Goal: Task Accomplishment & Management: Complete application form

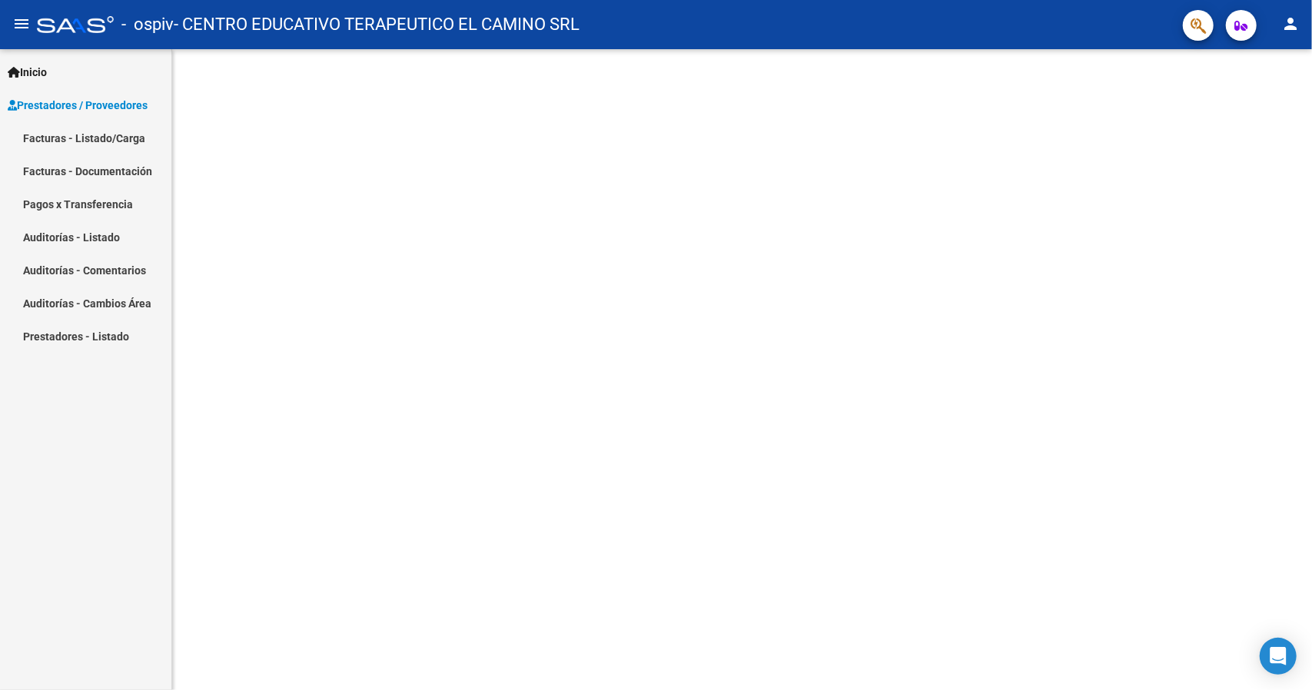
click at [128, 133] on link "Facturas - Listado/Carga" at bounding box center [85, 137] width 171 height 33
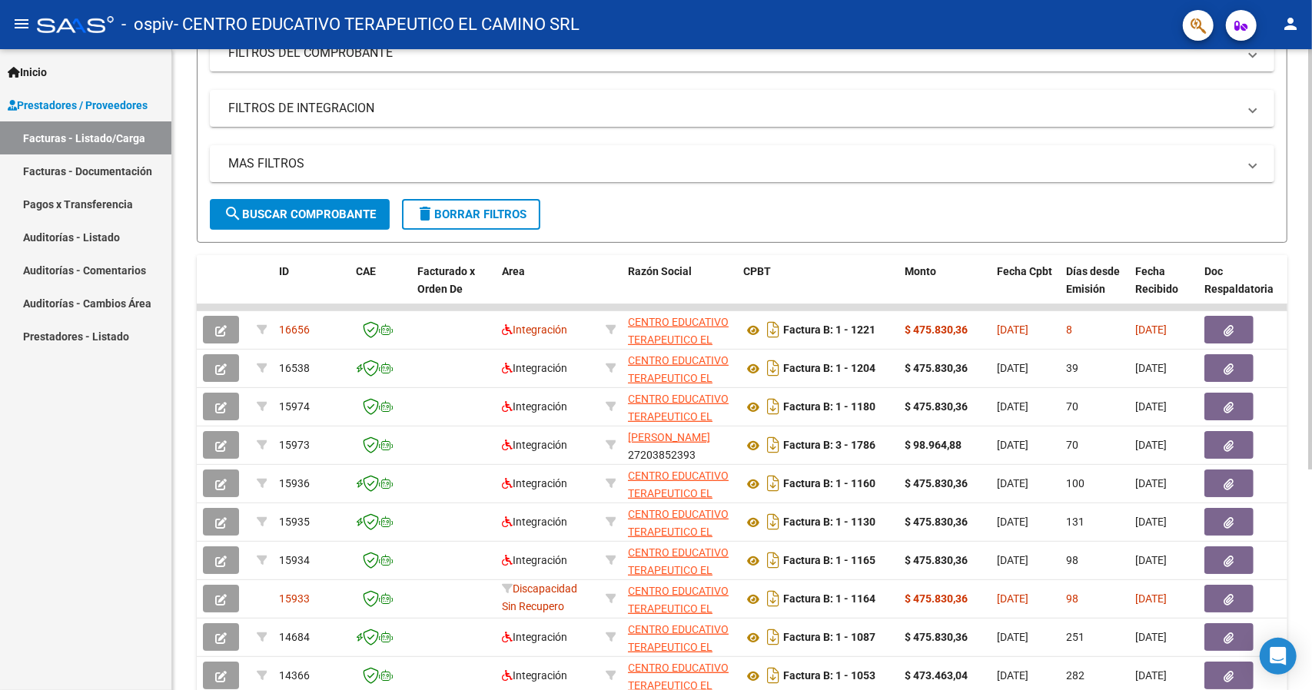
scroll to position [105, 0]
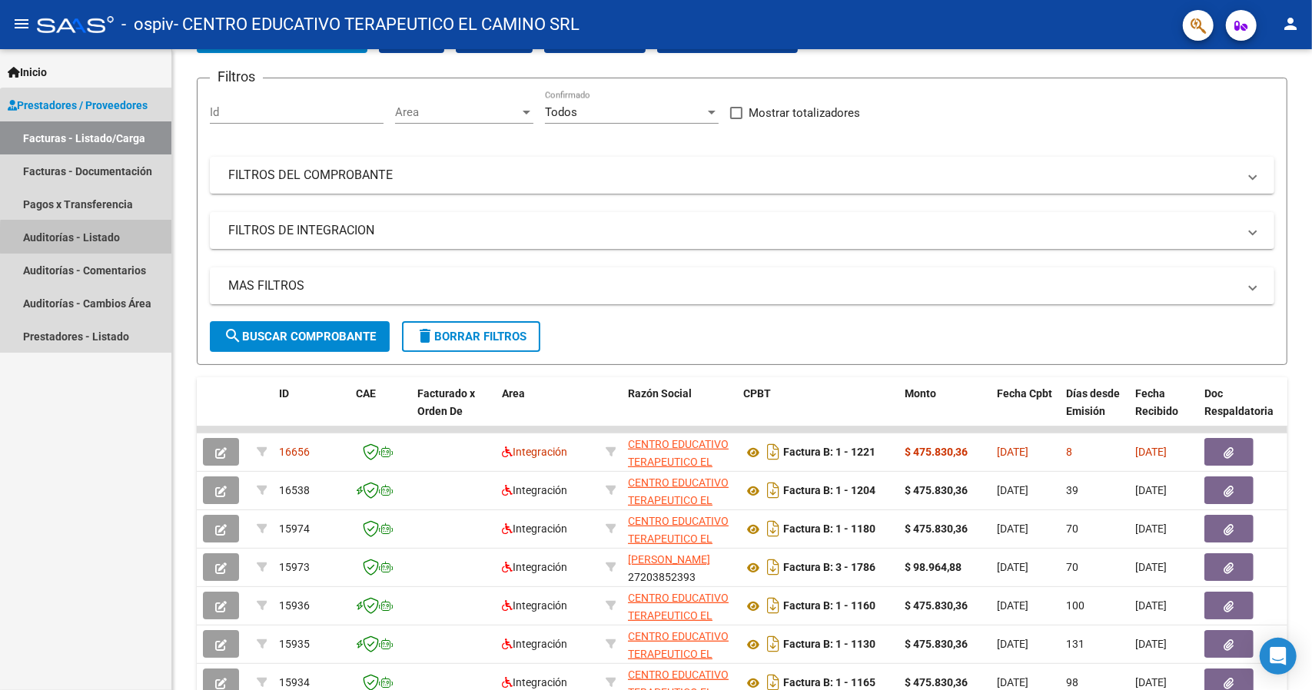
click at [110, 240] on link "Auditorías - Listado" at bounding box center [85, 237] width 171 height 33
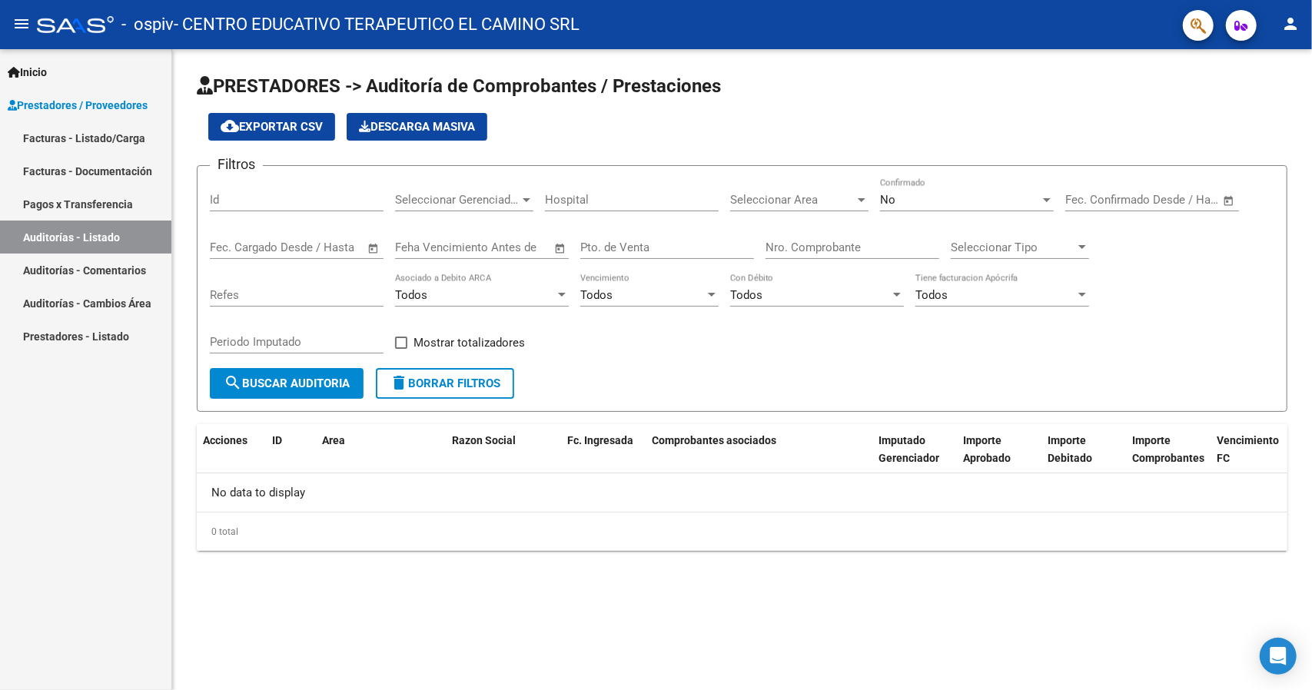
click at [102, 337] on link "Prestadores - Listado" at bounding box center [85, 336] width 171 height 33
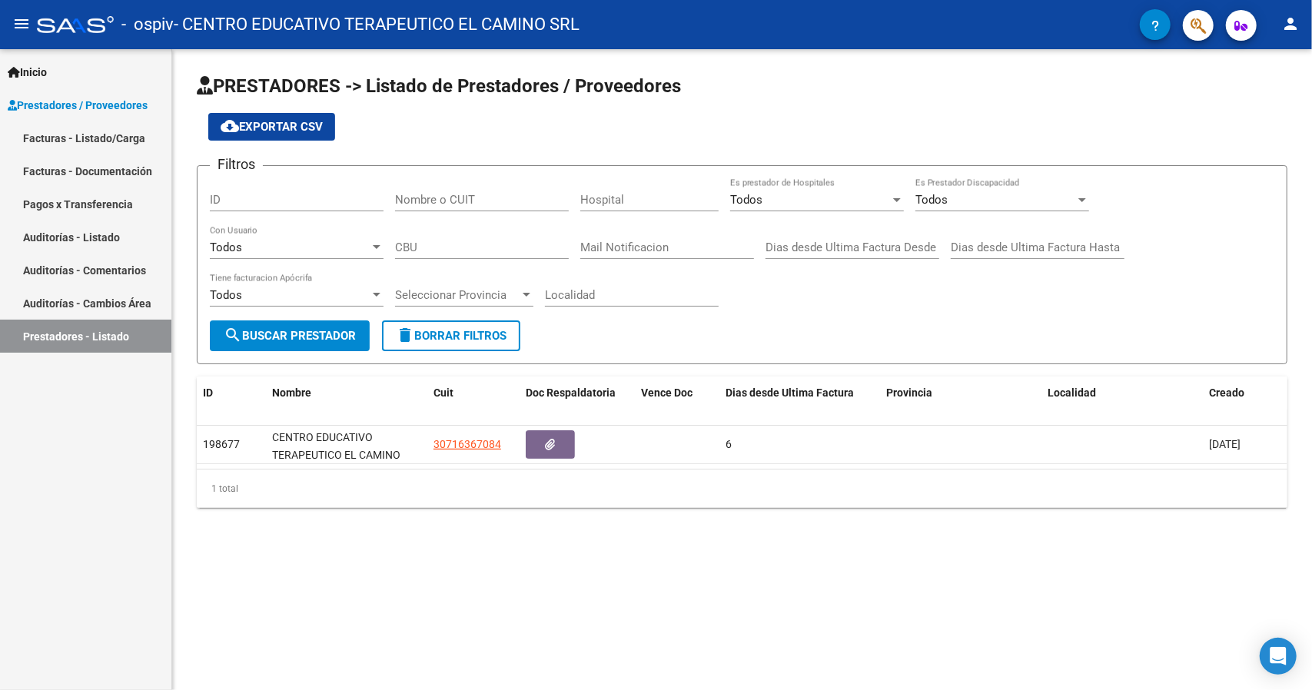
click at [1286, 27] on mat-icon "person" at bounding box center [1290, 24] width 18 height 18
click at [1269, 58] on button "person Mi Perfil" at bounding box center [1259, 64] width 94 height 37
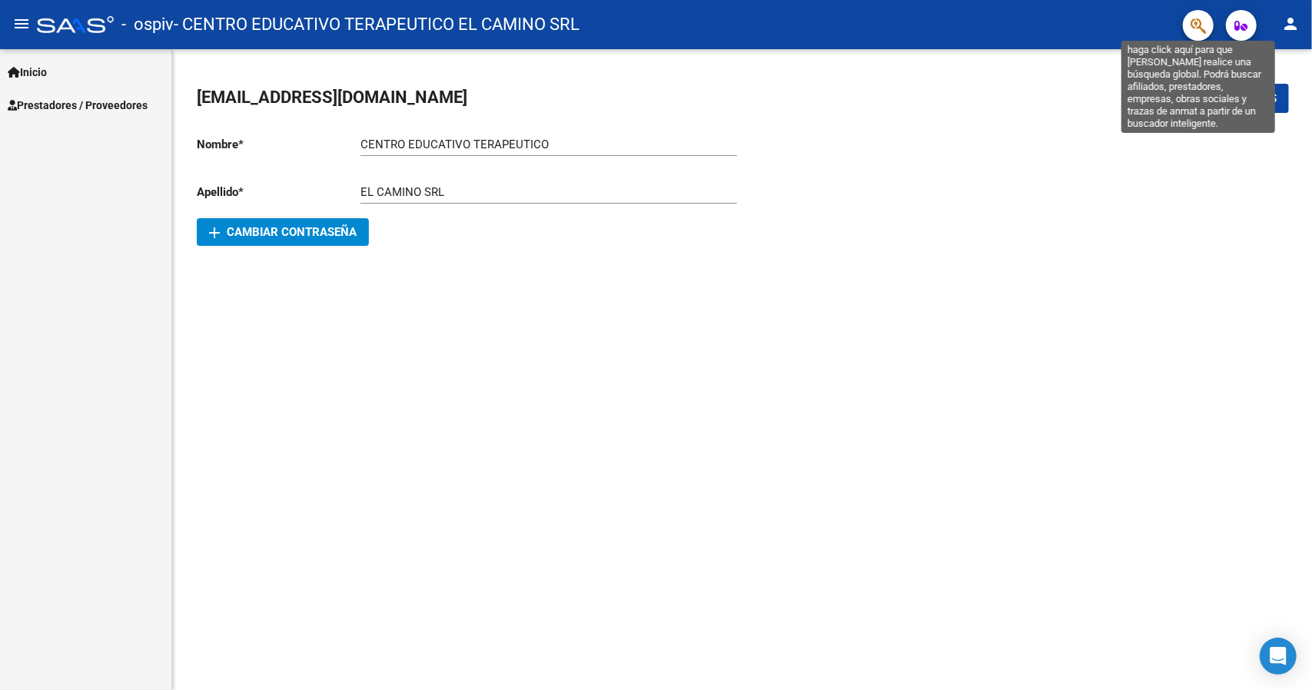
click at [1199, 28] on icon "button" at bounding box center [1197, 26] width 15 height 18
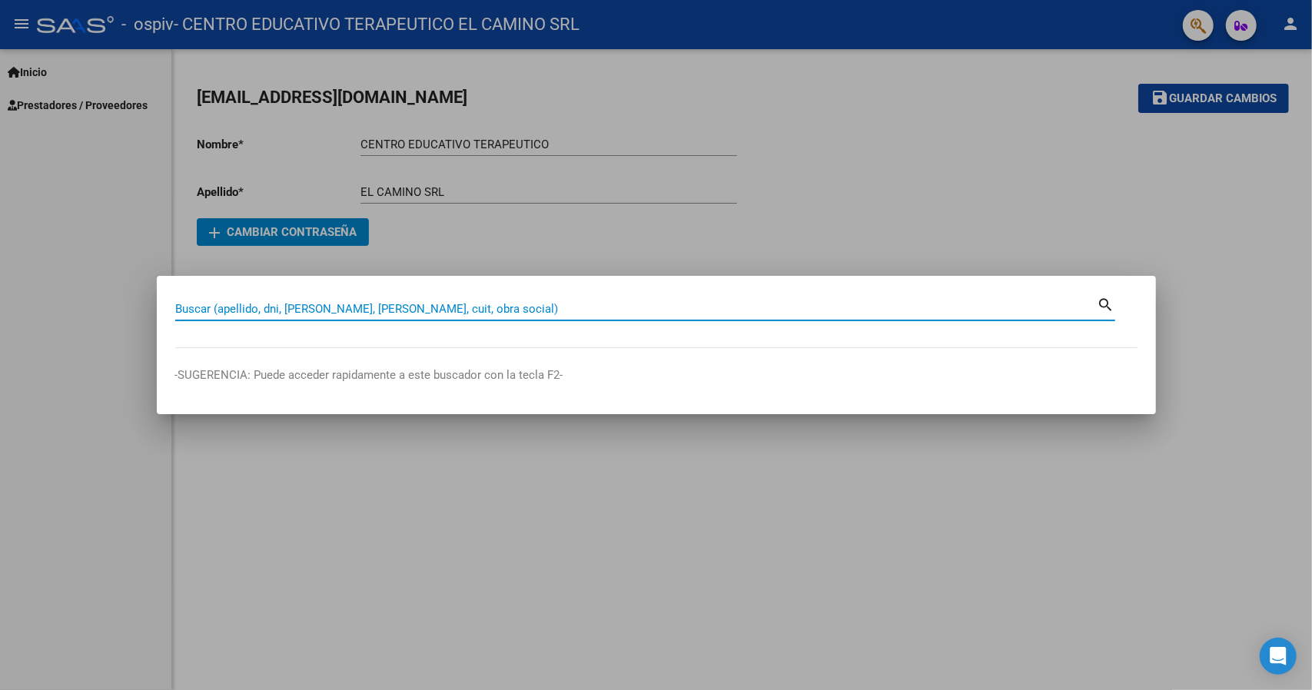
click at [353, 306] on input "Buscar (apellido, dni, [PERSON_NAME], [PERSON_NAME], cuit, obra social)" at bounding box center [636, 309] width 922 height 14
type input "[PERSON_NAME]"
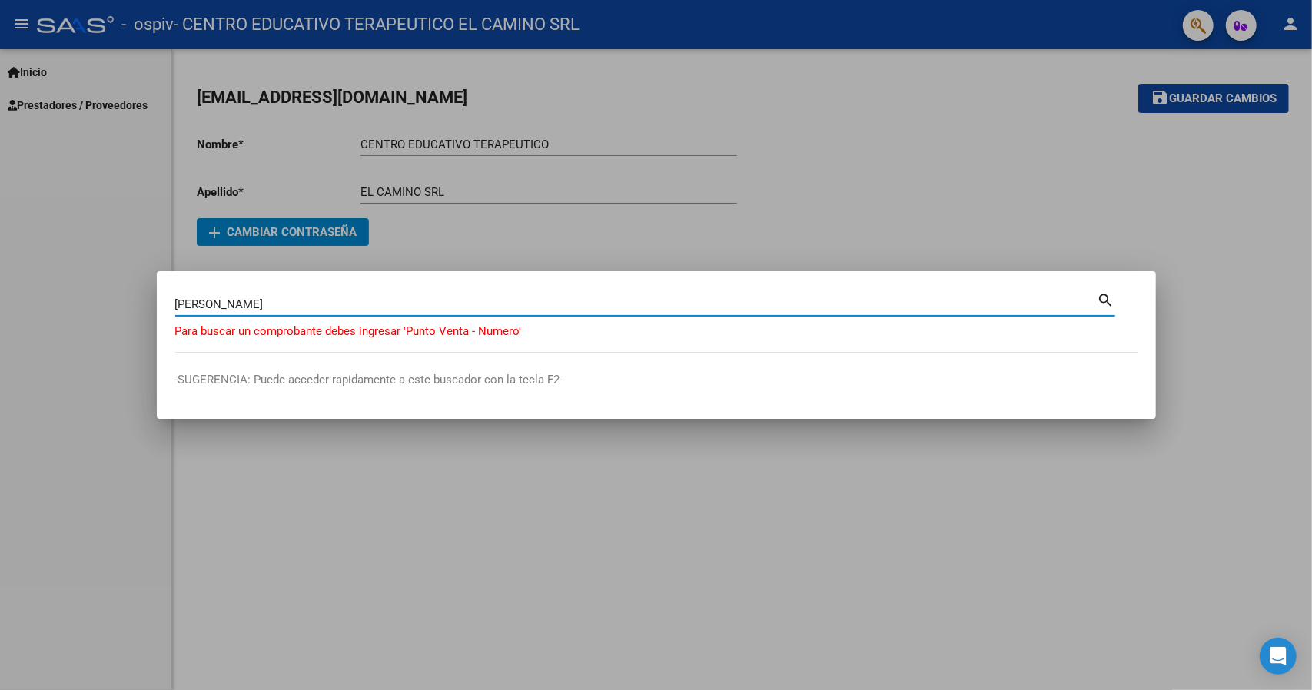
drag, startPoint x: 294, startPoint y: 307, endPoint x: 155, endPoint y: 308, distance: 139.1
click at [155, 308] on div "[PERSON_NAME] (apellido, dni, cuil, nro traspaso, cuit, obra social) search Par…" at bounding box center [656, 345] width 1312 height 690
click at [1222, 202] on div at bounding box center [656, 345] width 1312 height 690
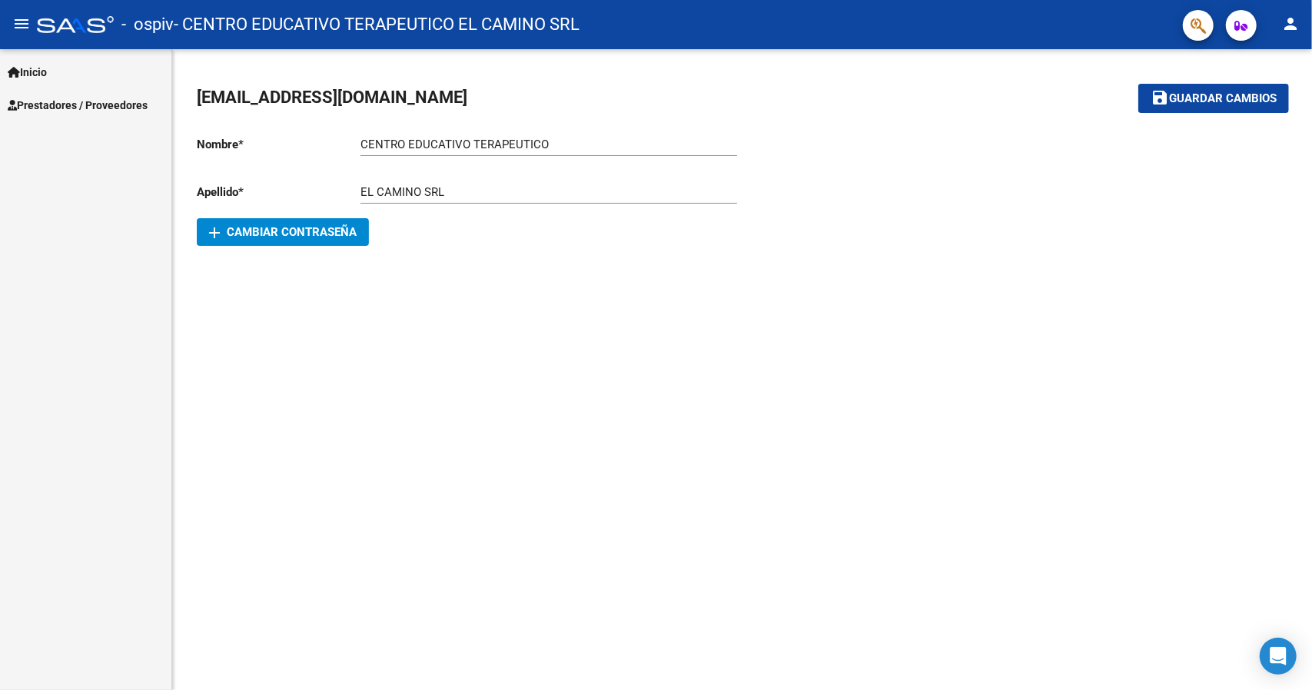
click at [1247, 18] on span "button" at bounding box center [1241, 25] width 13 height 31
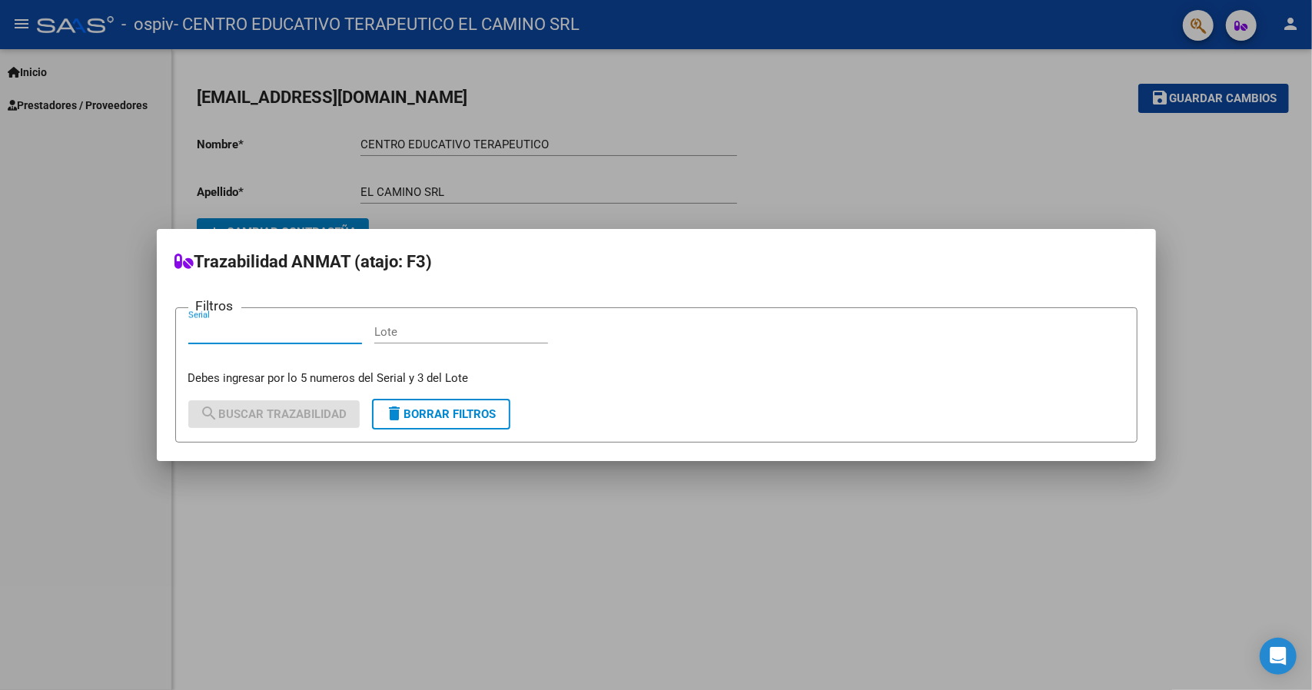
click at [432, 422] on button "delete Borrar Filtros" at bounding box center [441, 414] width 138 height 31
click at [432, 421] on button "delete Borrar Filtros" at bounding box center [441, 414] width 138 height 31
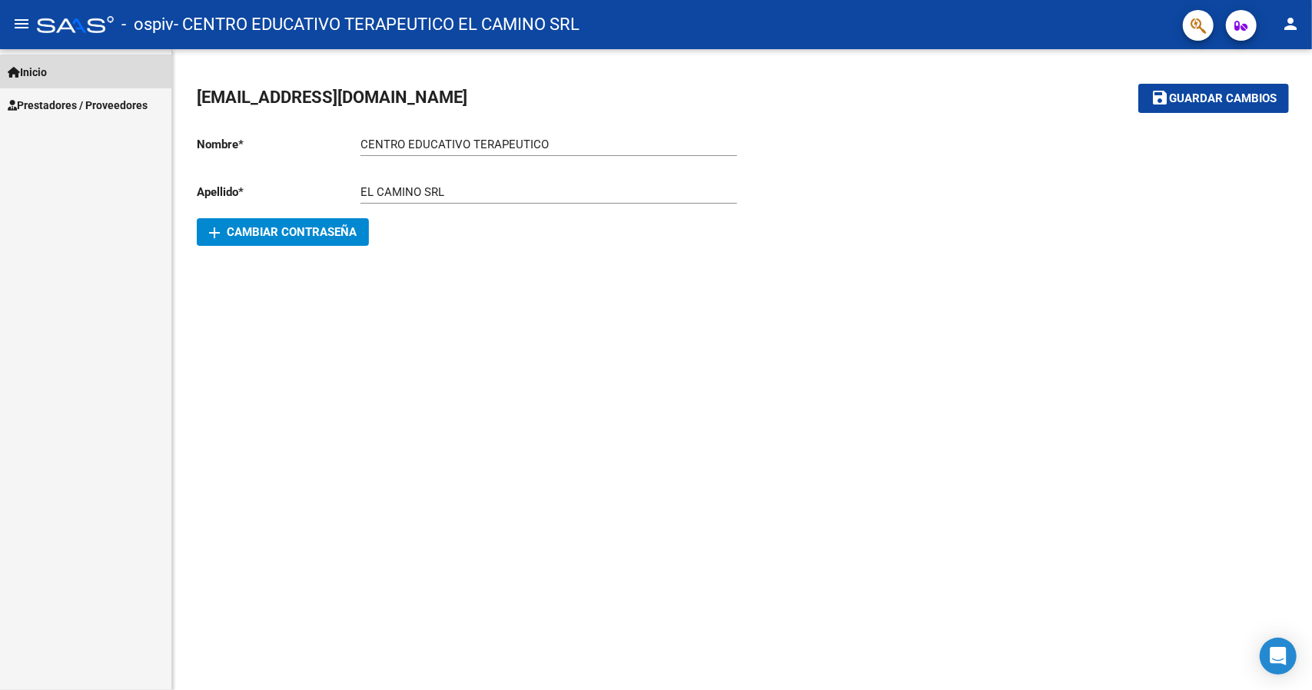
click at [93, 77] on link "Inicio" at bounding box center [85, 71] width 171 height 33
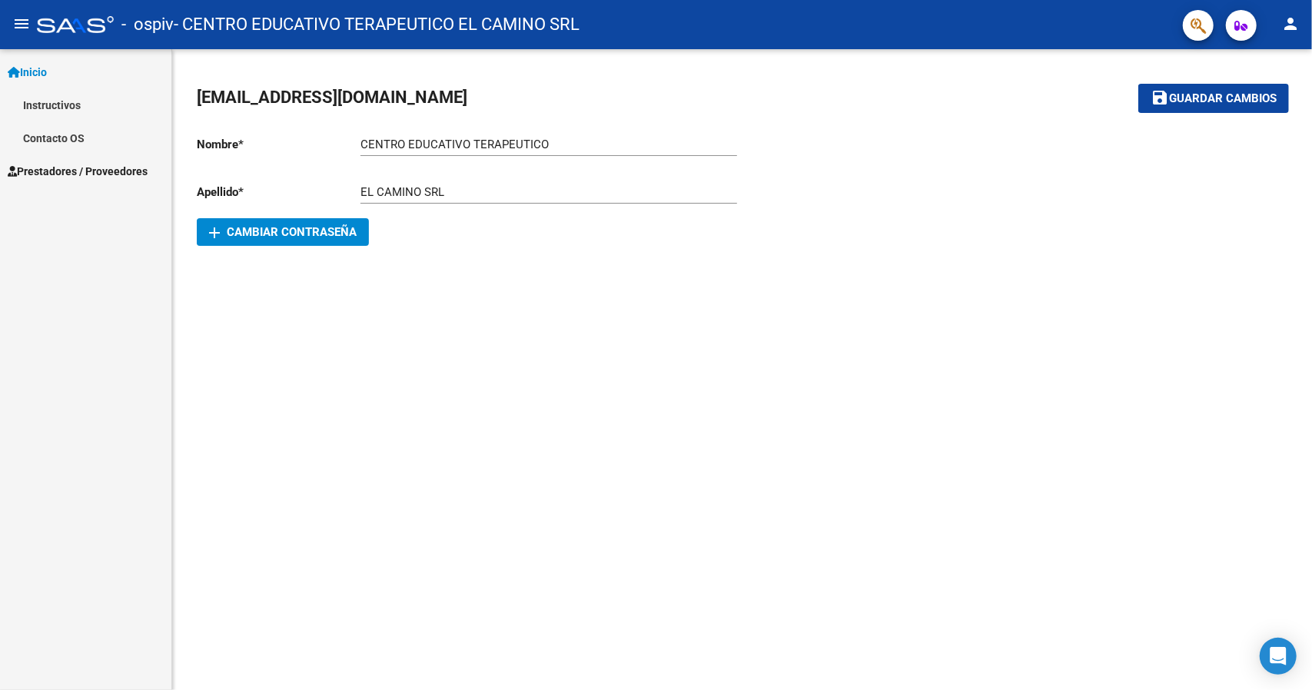
click at [45, 80] on span "Inicio" at bounding box center [27, 72] width 39 height 17
click at [28, 72] on span "Inicio" at bounding box center [27, 72] width 39 height 17
click at [46, 104] on span "Prestadores / Proveedores" at bounding box center [78, 105] width 140 height 17
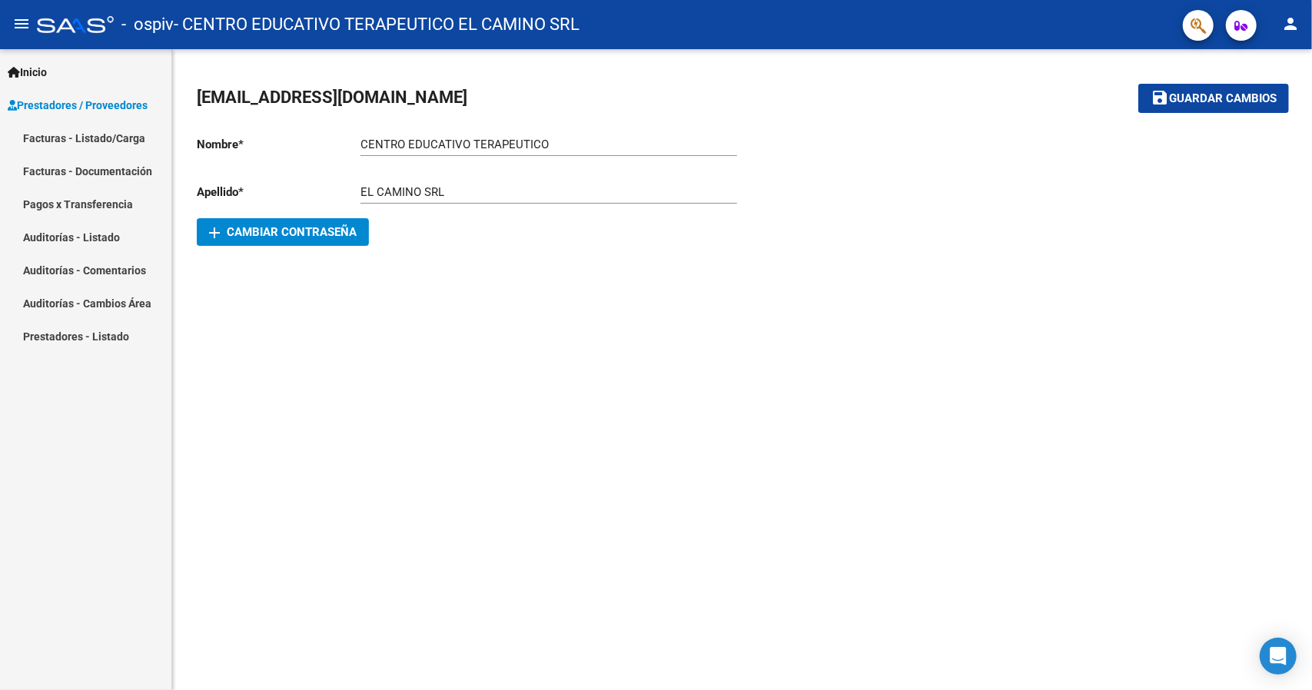
click at [58, 144] on link "Facturas - Listado/Carga" at bounding box center [85, 137] width 171 height 33
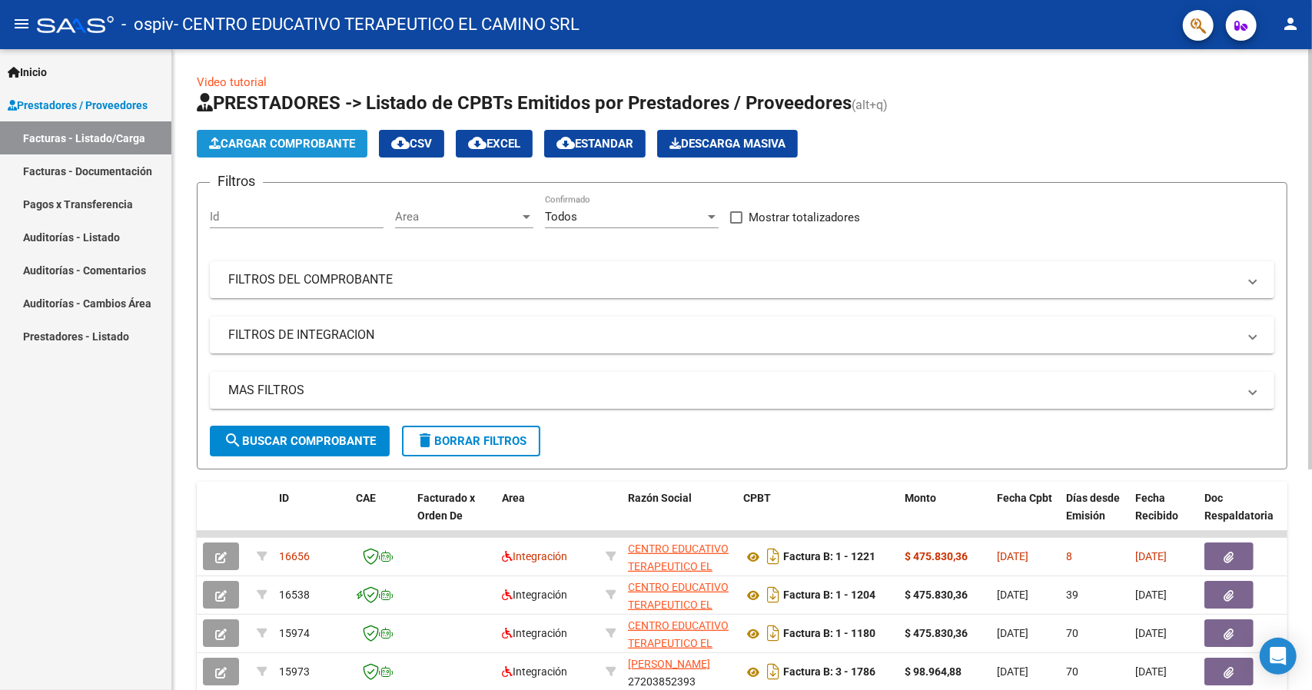
click at [324, 151] on button "Cargar Comprobante" at bounding box center [282, 144] width 171 height 28
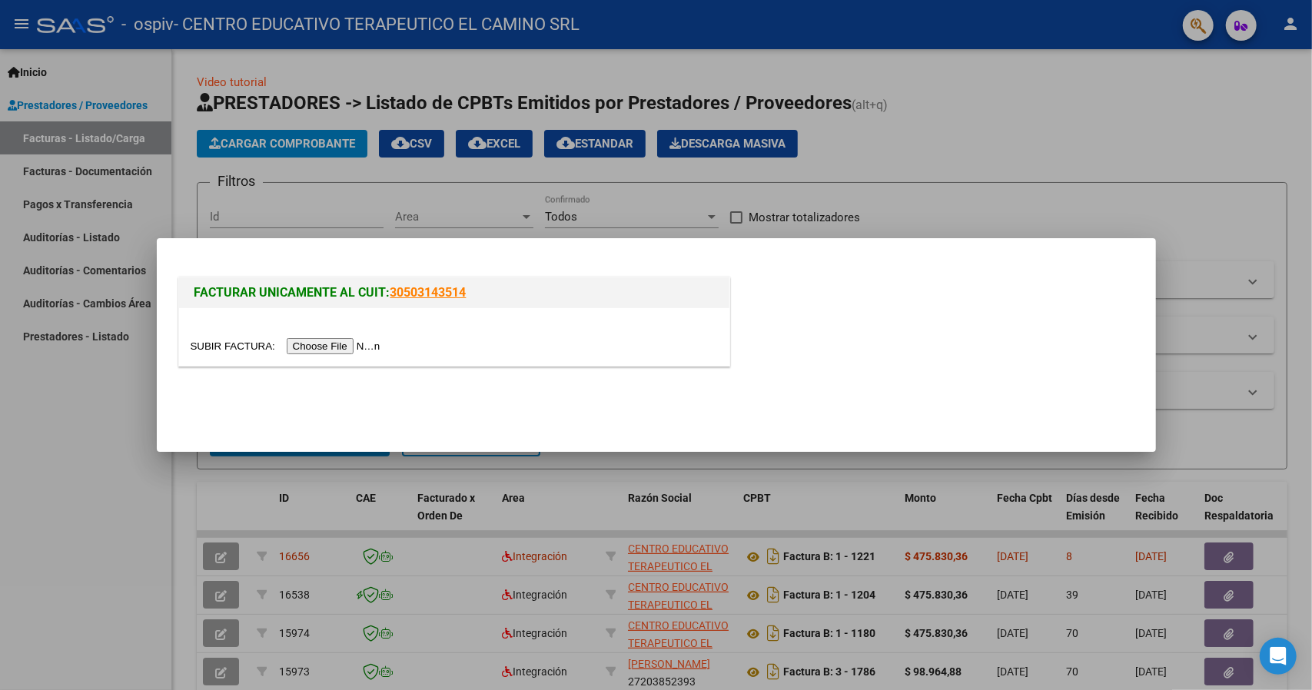
click at [364, 348] on input "file" at bounding box center [288, 346] width 194 height 16
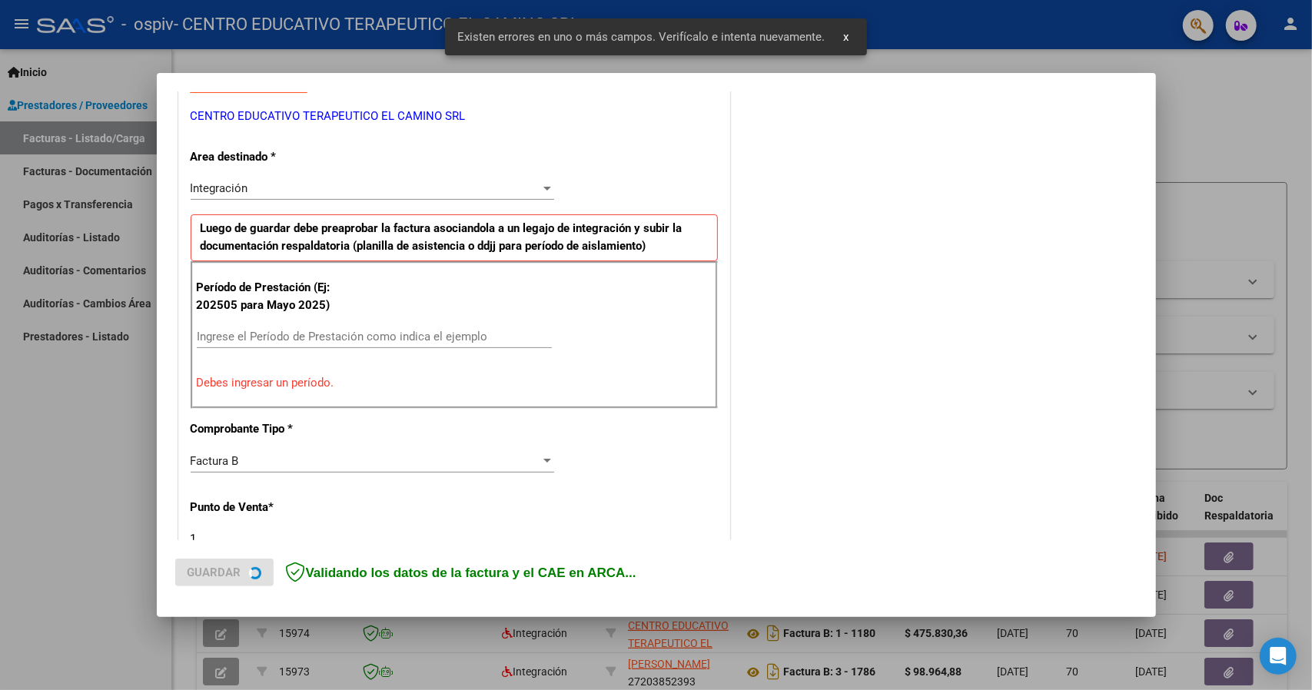
scroll to position [308, 0]
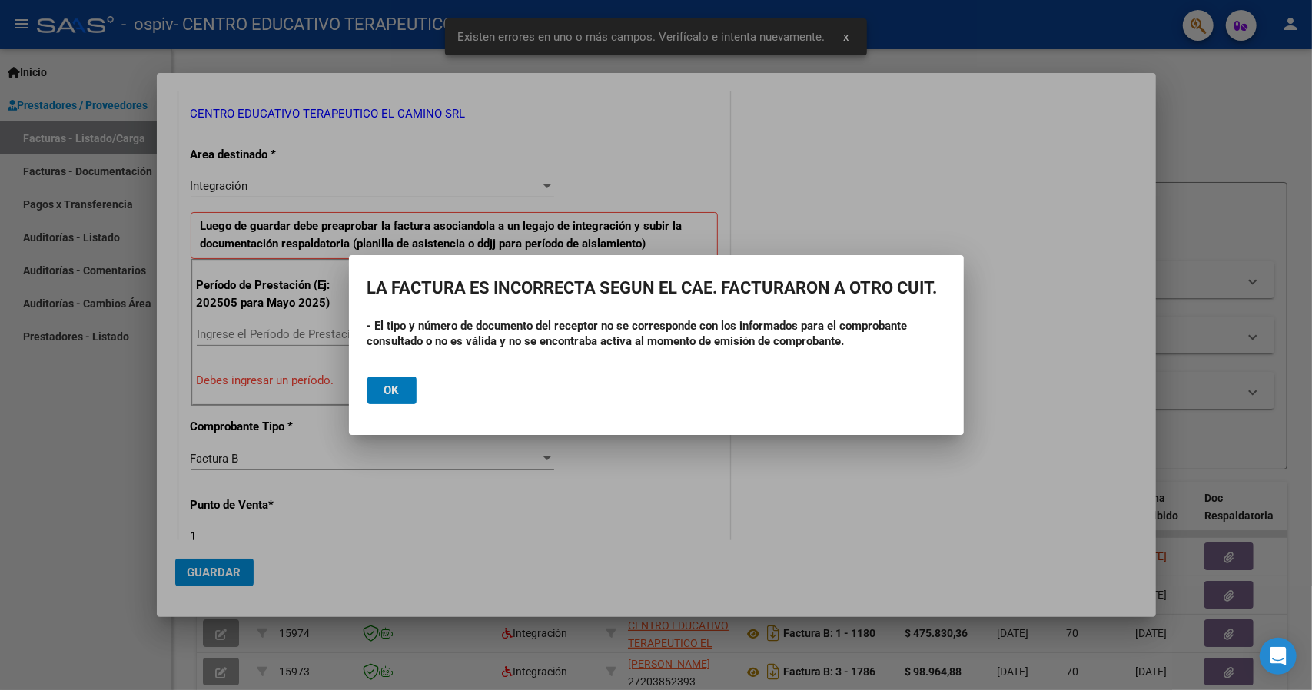
click at [402, 390] on button "Ok" at bounding box center [391, 391] width 49 height 28
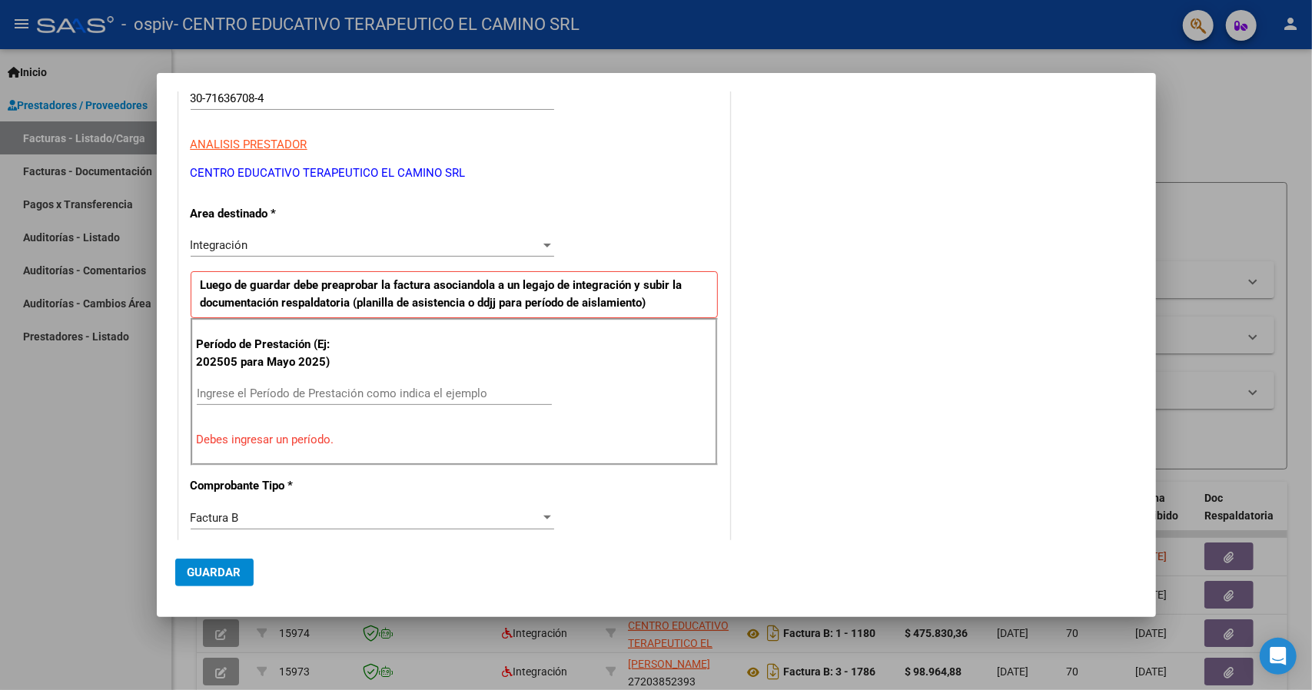
scroll to position [0, 0]
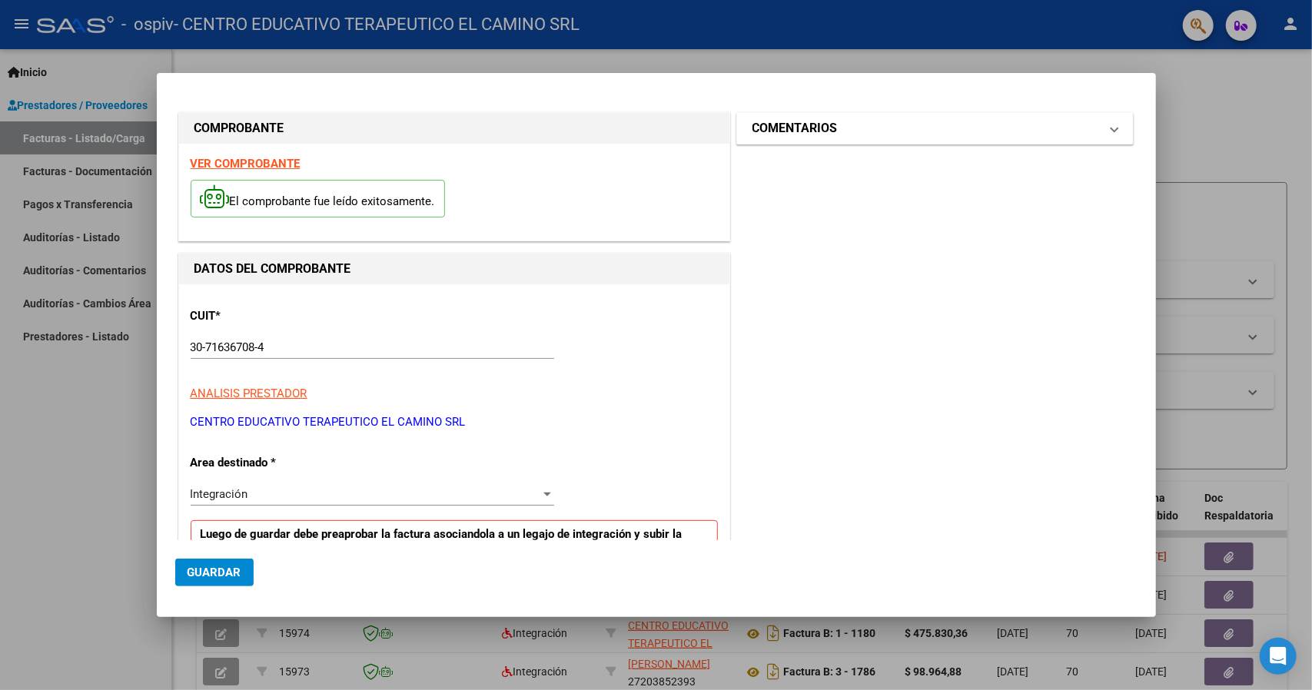
click at [804, 138] on mat-expansion-panel-header "COMENTARIOS" at bounding box center [935, 128] width 397 height 31
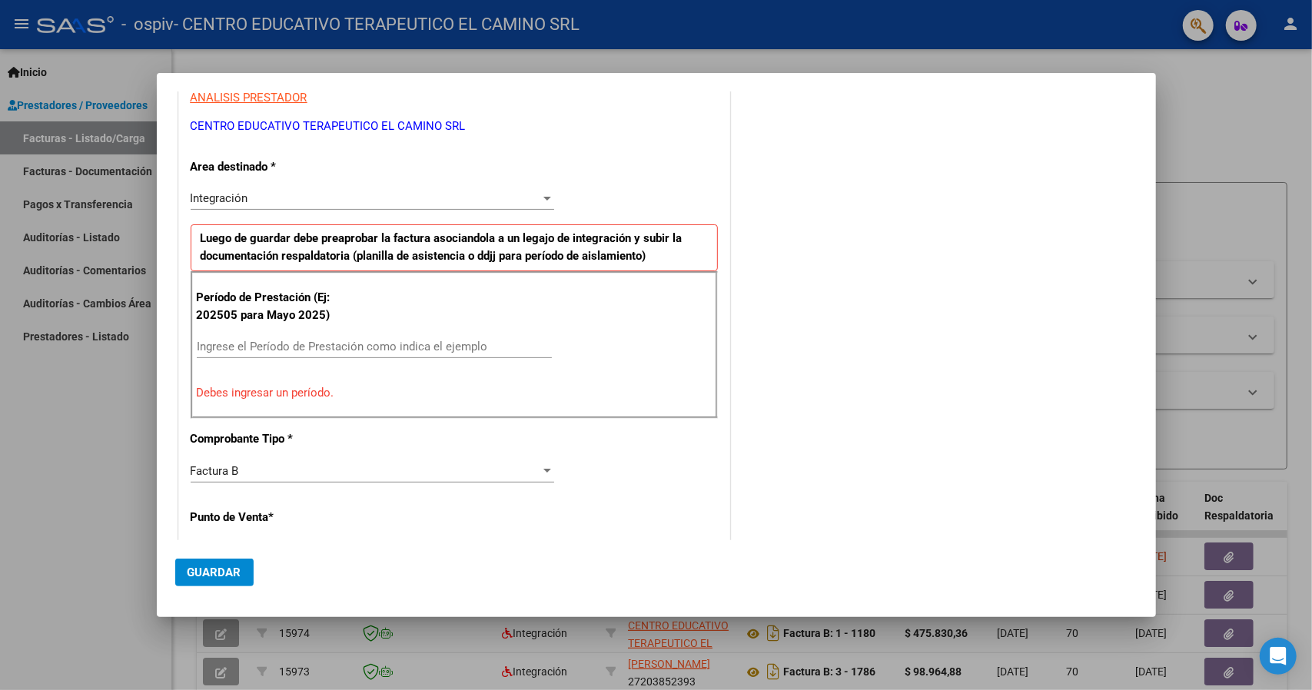
scroll to position [307, 0]
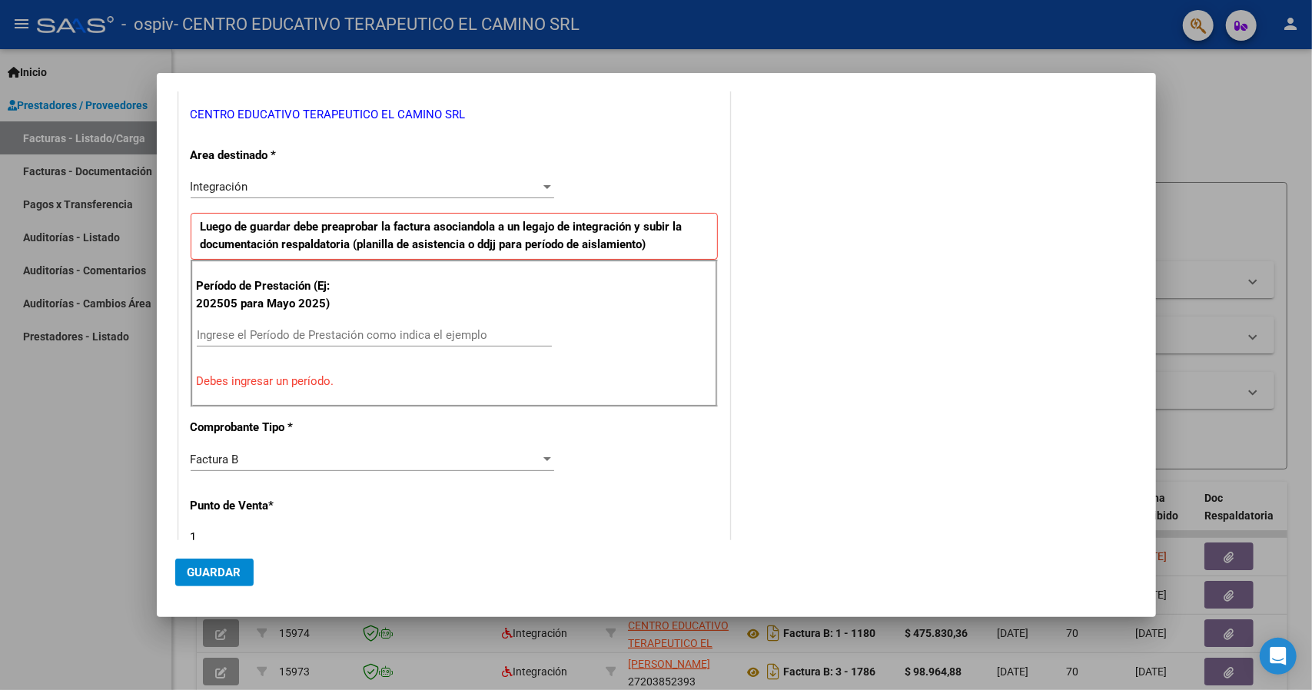
click at [312, 325] on div "Ingrese el Período de Prestación como indica el ejemplo" at bounding box center [374, 335] width 355 height 23
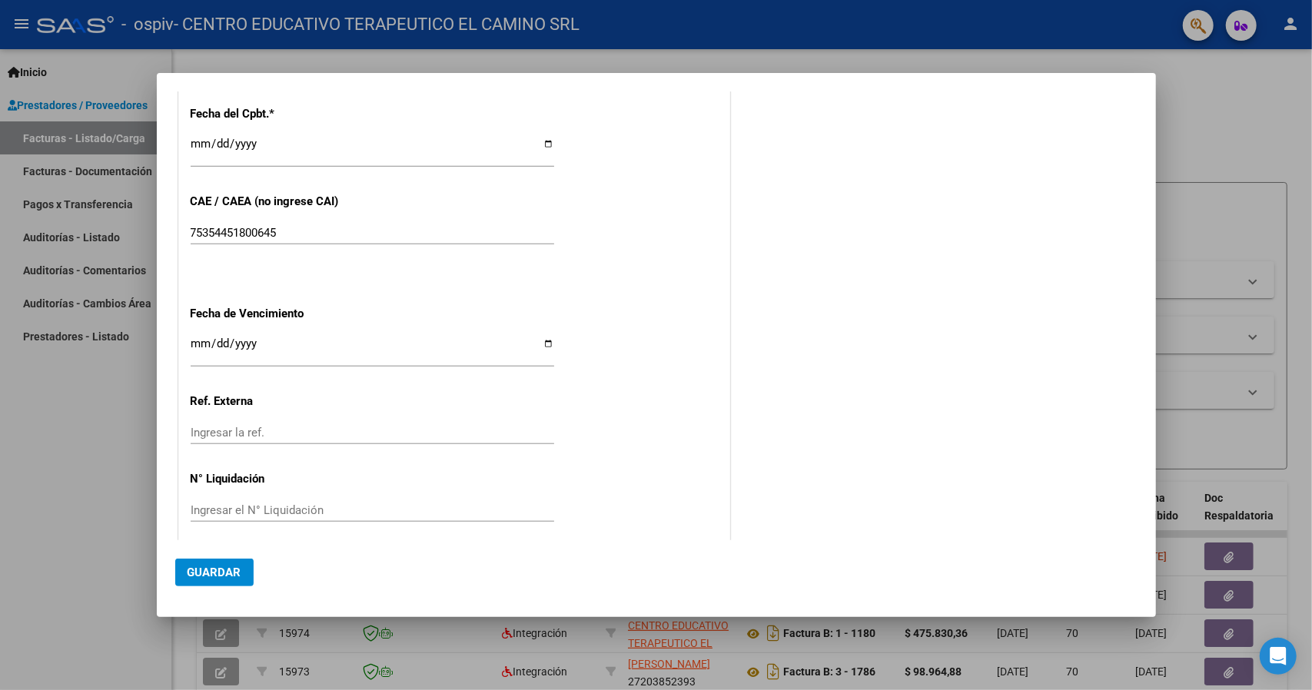
scroll to position [900, 0]
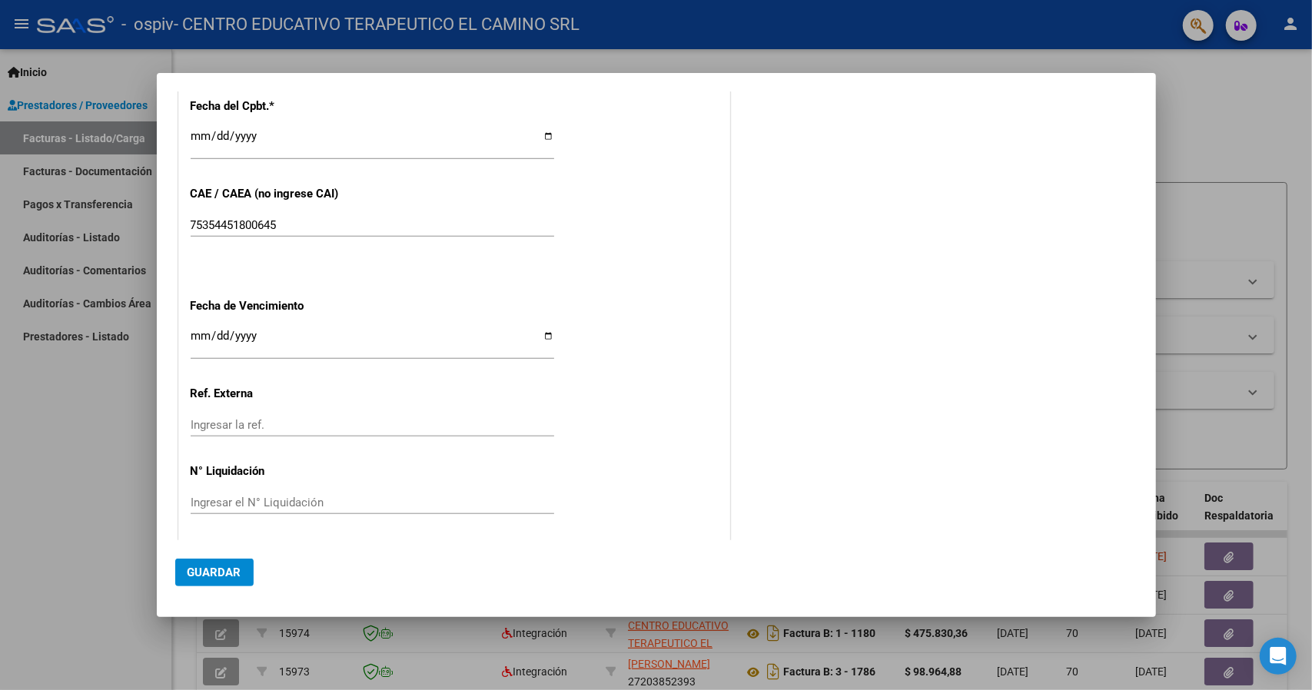
type input "202508"
click at [237, 562] on button "Guardar" at bounding box center [214, 573] width 78 height 28
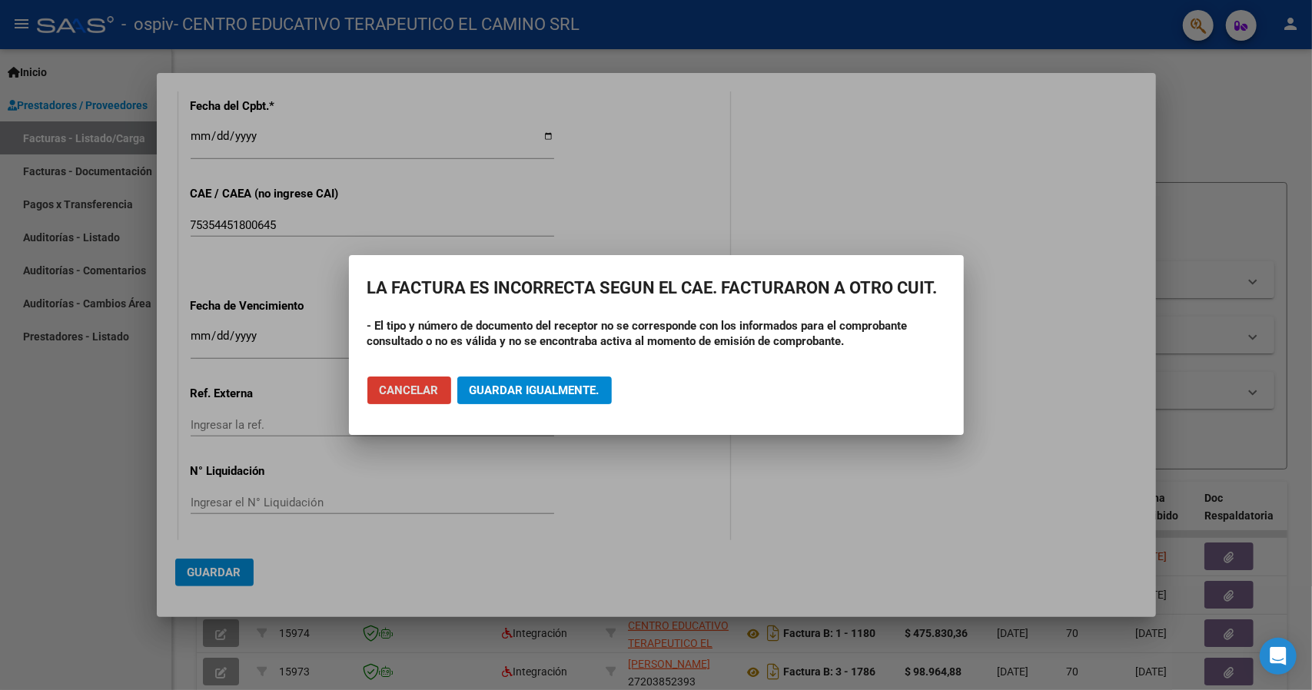
click at [413, 399] on button "Cancelar" at bounding box center [409, 391] width 84 height 28
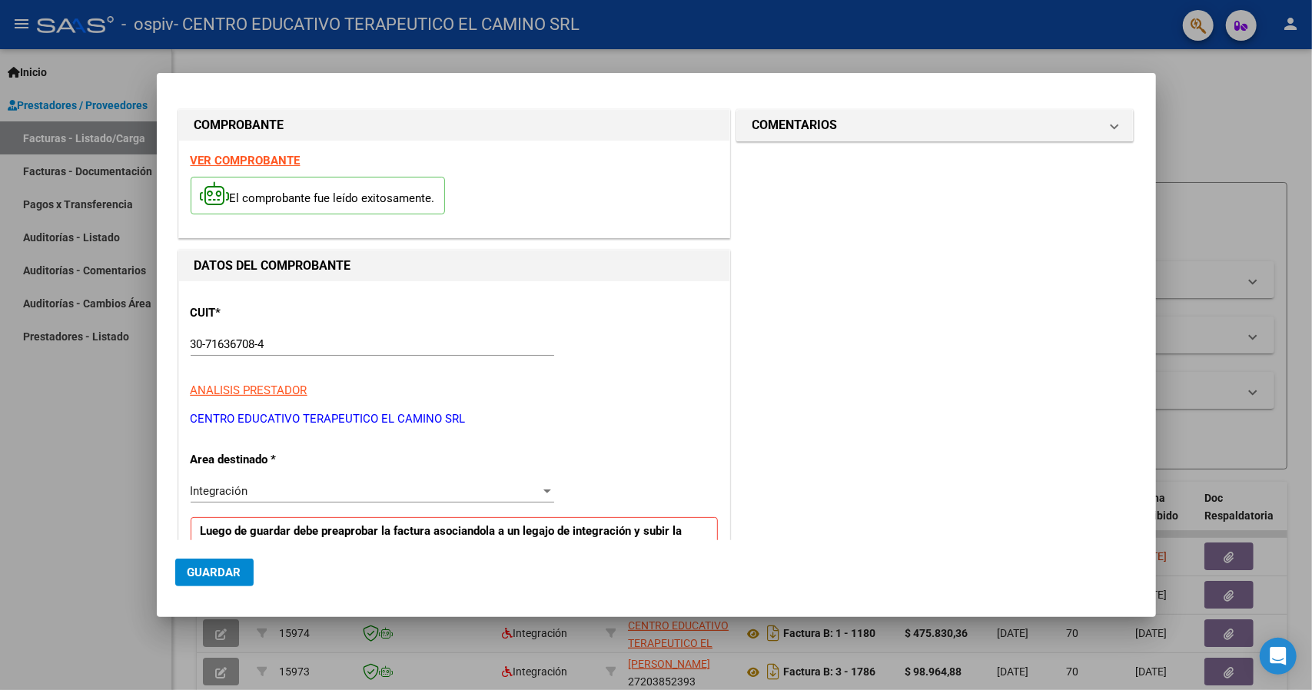
scroll to position [0, 0]
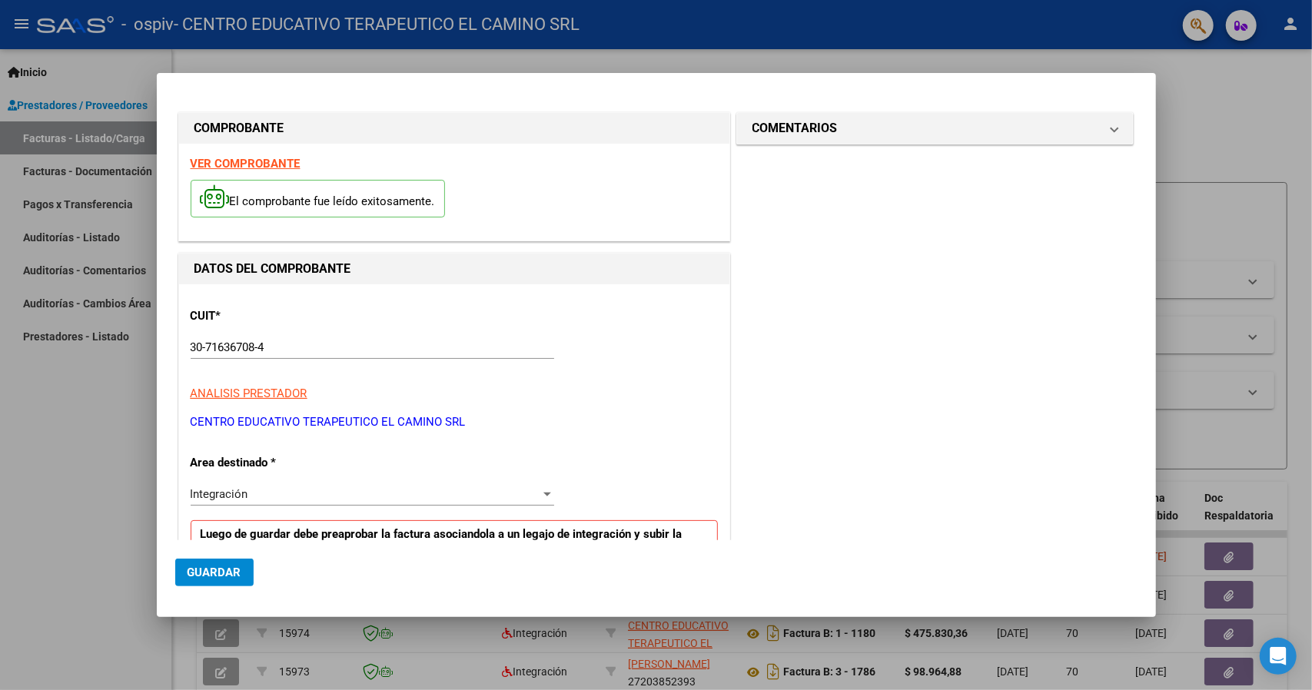
click at [277, 174] on div "El comprobante fue leído exitosamente." at bounding box center [454, 200] width 527 height 57
click at [280, 169] on strong "VER COMPROBANTE" at bounding box center [246, 164] width 110 height 14
click at [1274, 108] on div at bounding box center [656, 345] width 1312 height 690
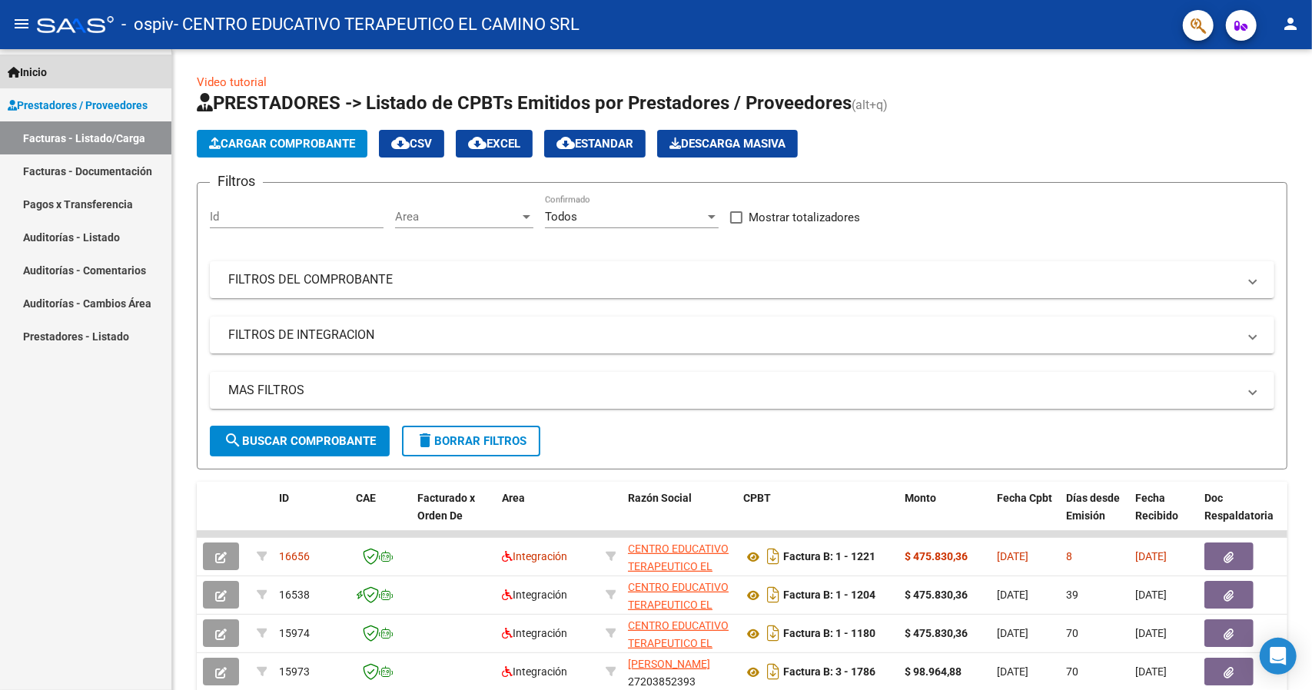
click at [57, 77] on link "Inicio" at bounding box center [85, 71] width 171 height 33
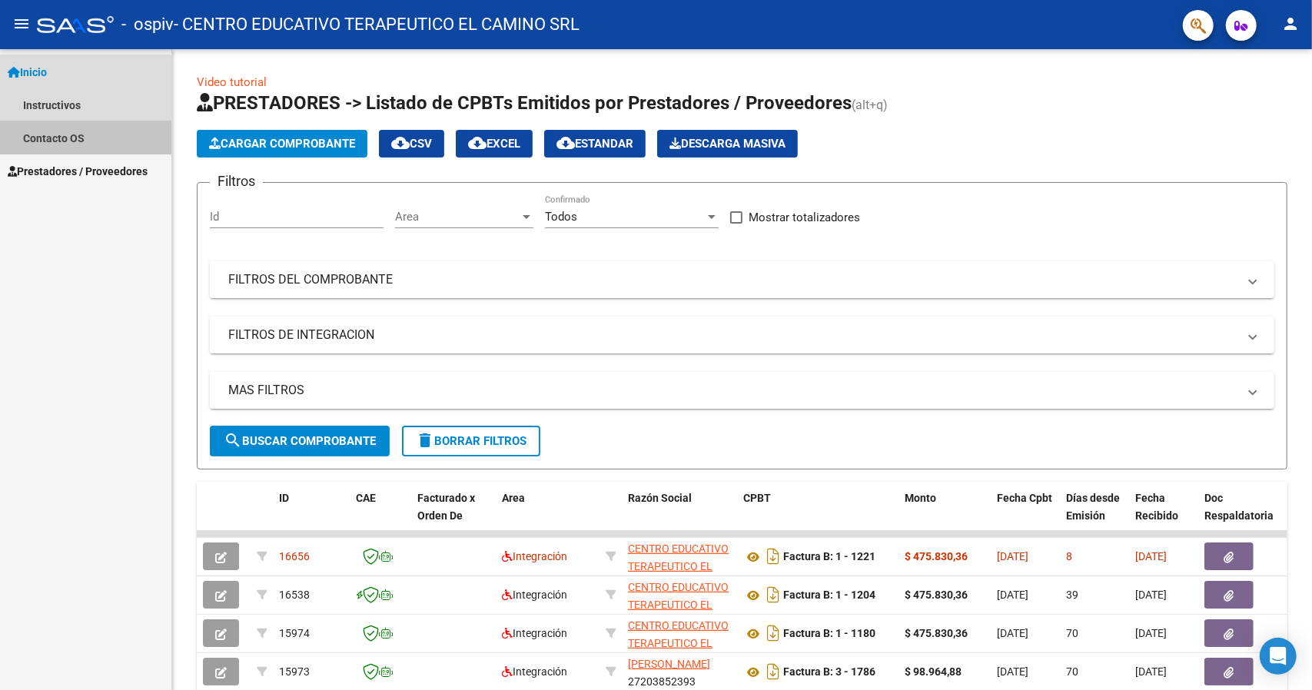
click at [75, 143] on link "Contacto OS" at bounding box center [85, 137] width 171 height 33
